Goal: Task Accomplishment & Management: Use online tool/utility

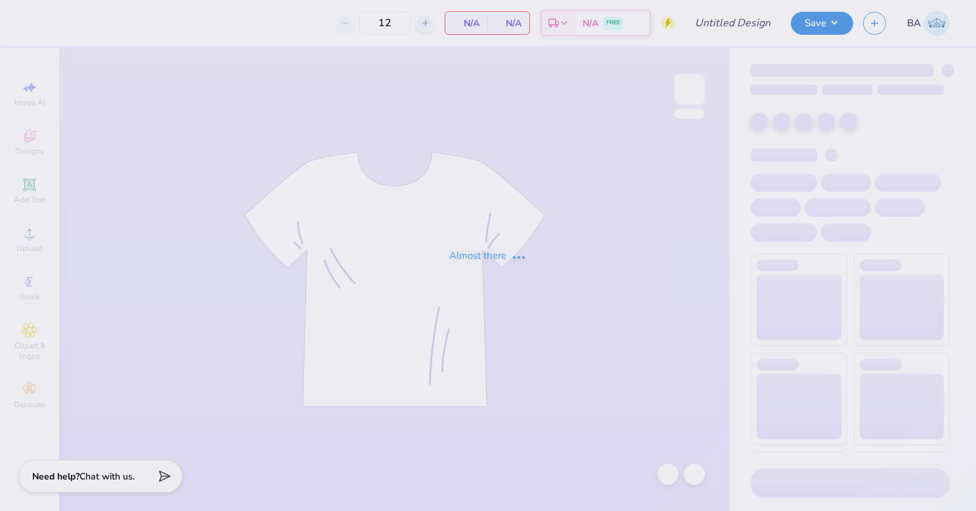
type input "Butler Dance Club Ballet"
type input "BUDC 2025"
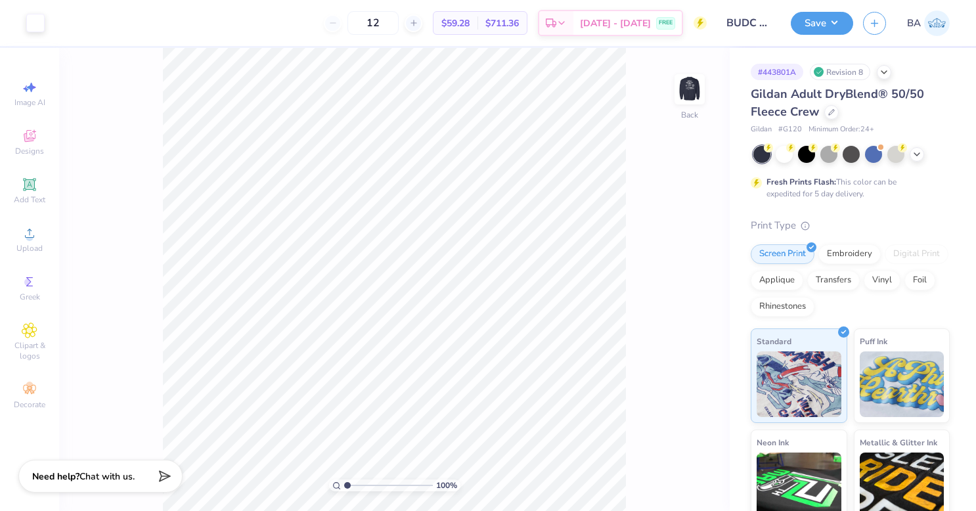
click at [691, 87] on img at bounding box center [690, 89] width 26 height 26
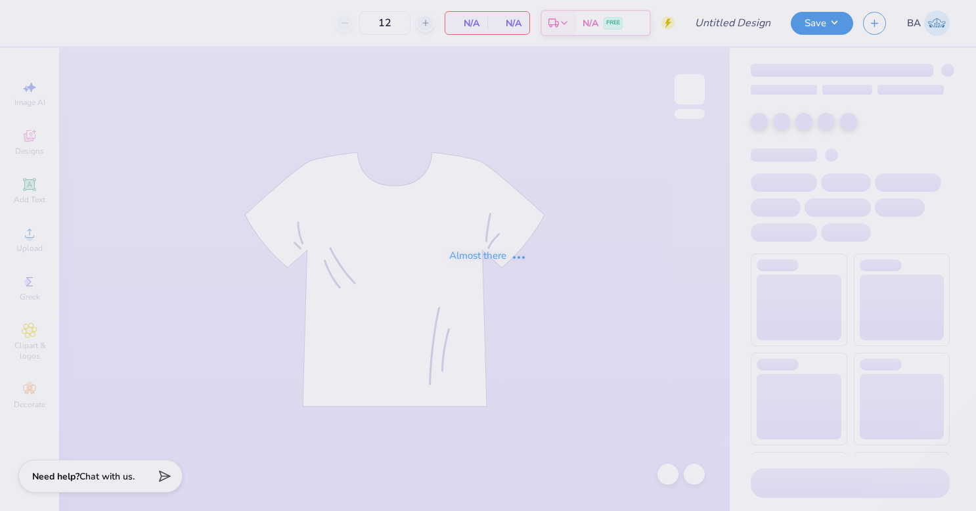
type input "BUDC 2025"
